Goal: Task Accomplishment & Management: Manage account settings

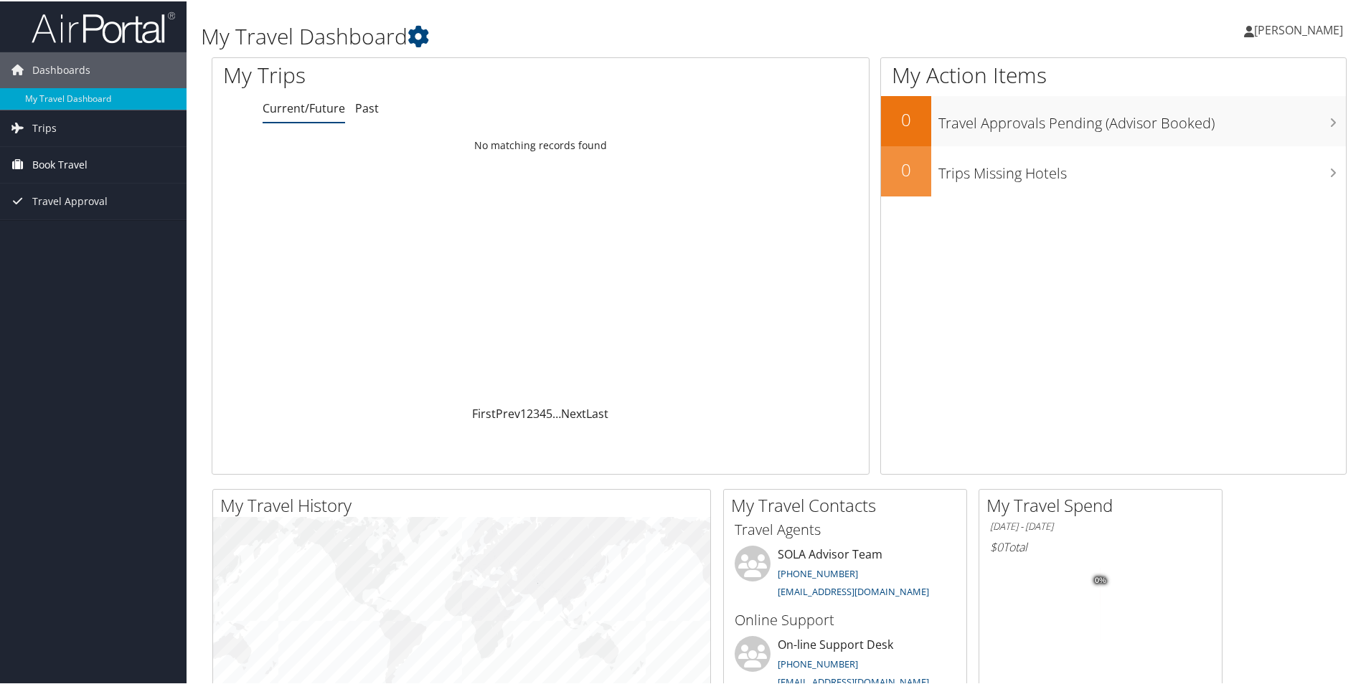
click at [40, 165] on span "Book Travel" at bounding box center [59, 164] width 55 height 36
click at [60, 232] on link "Book/Manage Online Trips" at bounding box center [93, 236] width 187 height 22
click at [1296, 34] on span "[PERSON_NAME]" at bounding box center [1298, 29] width 89 height 16
click at [1213, 236] on link "Sign Out" at bounding box center [1260, 234] width 160 height 24
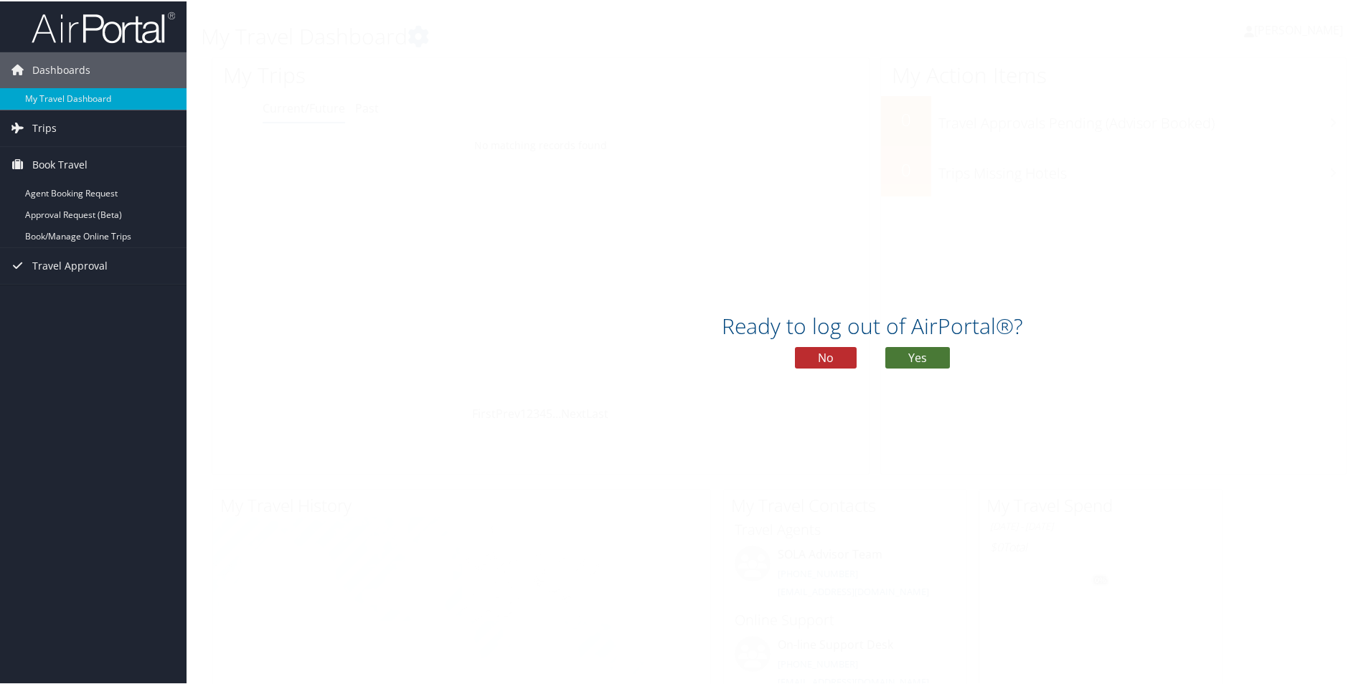
click at [926, 350] on button "Yes" at bounding box center [917, 357] width 65 height 22
